Goal: Navigation & Orientation: Find specific page/section

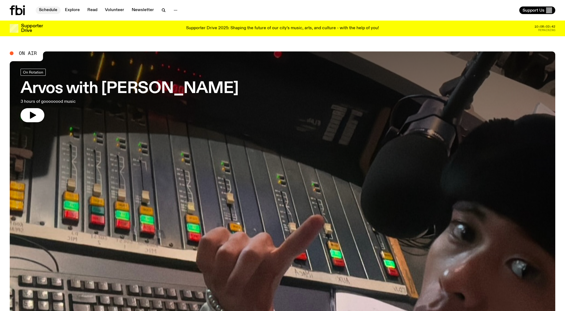
click at [44, 11] on link "Schedule" at bounding box center [48, 10] width 25 height 8
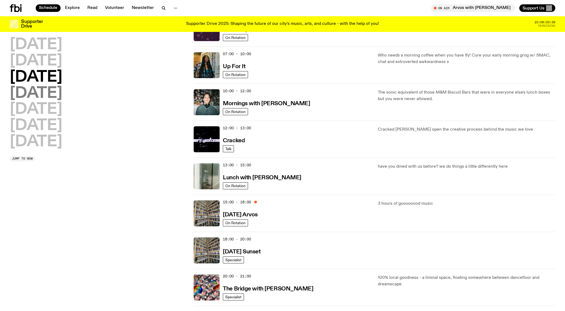
click at [46, 91] on h2 "[DATE]" at bounding box center [36, 93] width 52 height 15
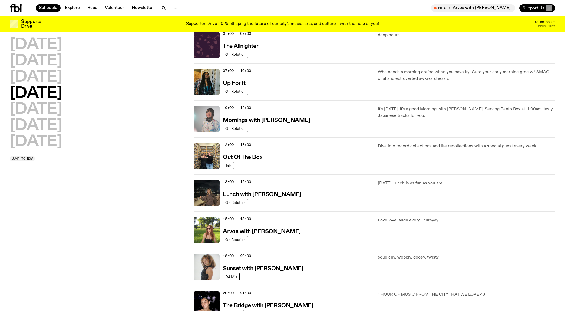
scroll to position [15, 0]
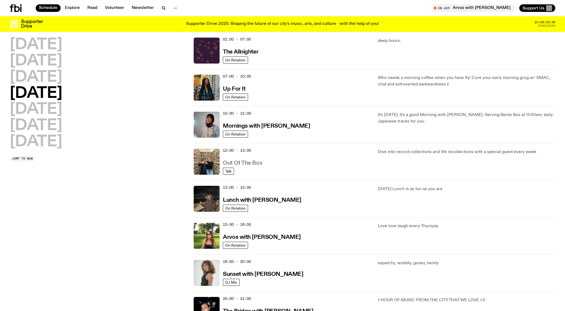
click at [254, 164] on h3 "Out Of The Box" at bounding box center [242, 163] width 39 height 6
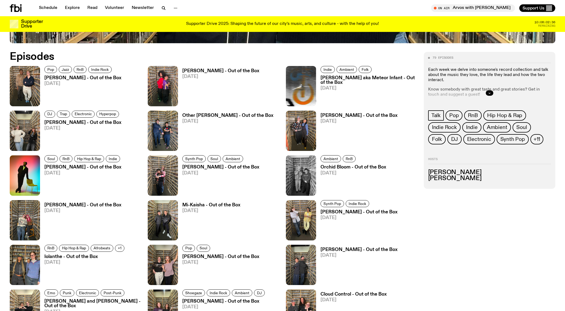
scroll to position [342, 0]
